Goal: Navigation & Orientation: Find specific page/section

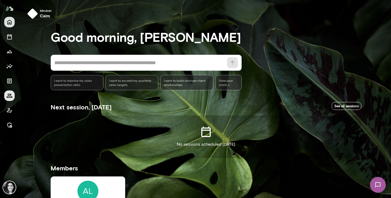
click at [9, 96] on icon "Members" at bounding box center [9, 95] width 6 height 6
